Goal: Transaction & Acquisition: Purchase product/service

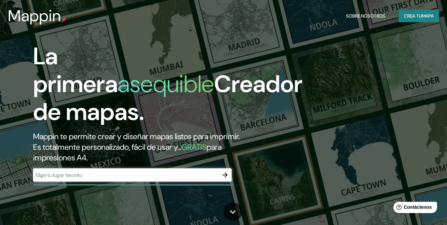
click at [224, 176] on icon "button" at bounding box center [225, 175] width 8 height 8
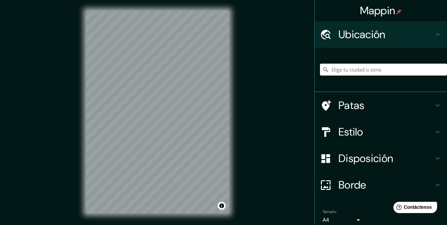
click at [326, 73] on input "Elige tu ciudad o zona" at bounding box center [383, 70] width 127 height 12
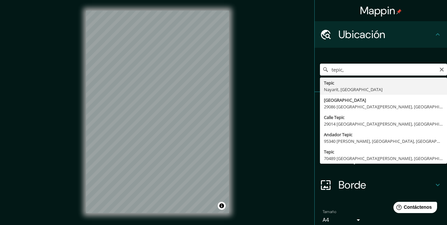
type input "Tepic, [GEOGRAPHIC_DATA], [GEOGRAPHIC_DATA]"
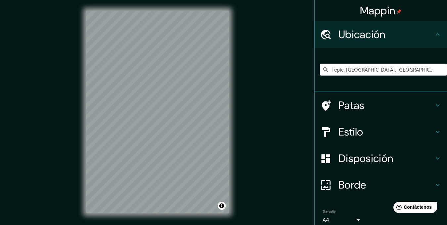
scroll to position [29, 0]
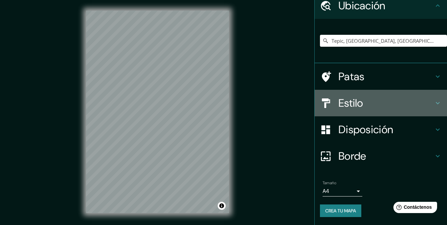
click at [326, 101] on font "Estilo" at bounding box center [351, 103] width 25 height 14
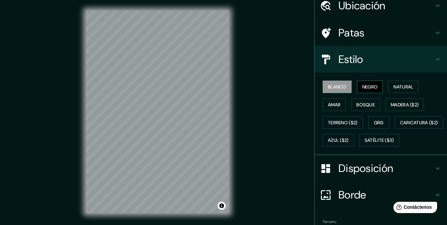
click at [326, 82] on font "Negro" at bounding box center [371, 86] width 16 height 9
click at [326, 87] on font "Natural" at bounding box center [404, 87] width 20 height 6
click at [308, 153] on div "Mappin Ubicación Tepic, [GEOGRAPHIC_DATA], [GEOGRAPHIC_DATA] Patas Estilo Blanc…" at bounding box center [223, 117] width 447 height 234
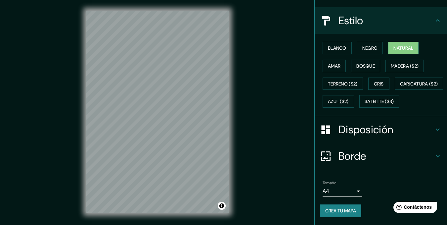
scroll to position [85, 0]
drag, startPoint x: 333, startPoint y: 210, endPoint x: 327, endPoint y: 208, distance: 6.2
click at [326, 210] on font "Crea tu mapa" at bounding box center [341, 211] width 31 height 6
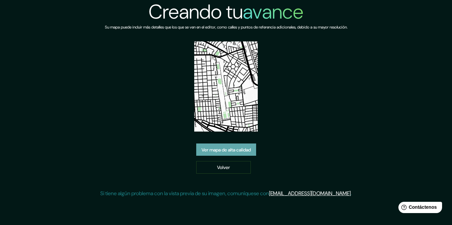
click at [244, 147] on font "Ver mapa de alta calidad" at bounding box center [226, 150] width 49 height 6
